Goal: Task Accomplishment & Management: Manage account settings

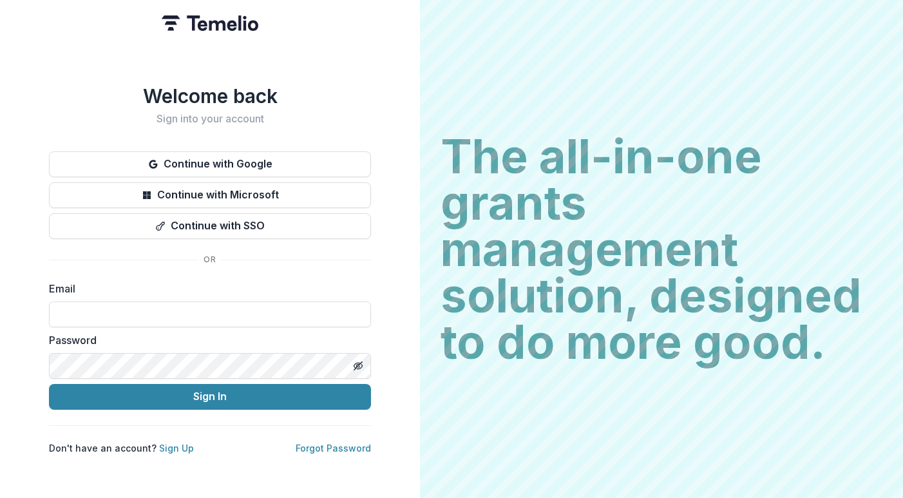
type input "**********"
click at [362, 362] on icon "Toggle password visibility" at bounding box center [358, 366] width 10 height 10
click at [371, 271] on div "**********" at bounding box center [210, 249] width 420 height 498
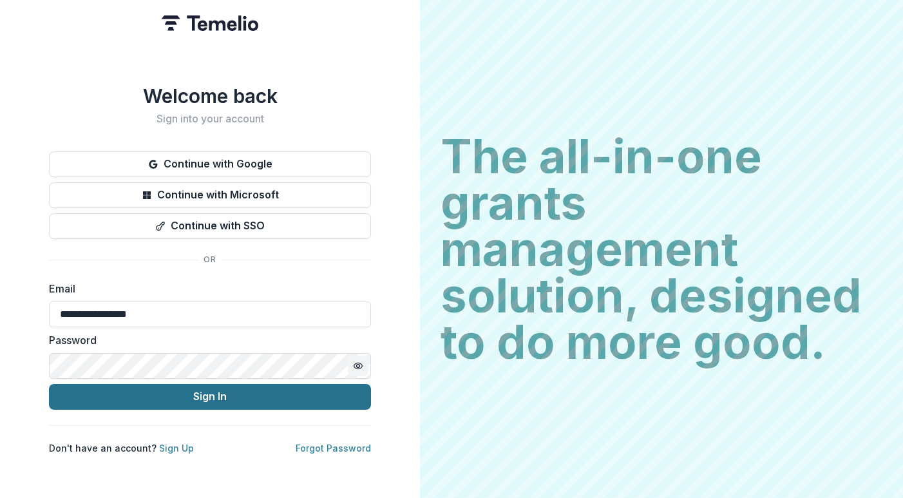
click at [250, 398] on button "Sign In" at bounding box center [210, 397] width 322 height 26
